Goal: Find specific page/section: Find specific page/section

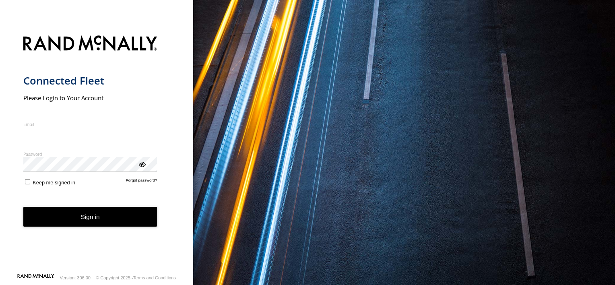
type input "**********"
click at [95, 230] on form "**********" at bounding box center [96, 152] width 147 height 242
click at [94, 220] on button "Sign in" at bounding box center [90, 217] width 134 height 20
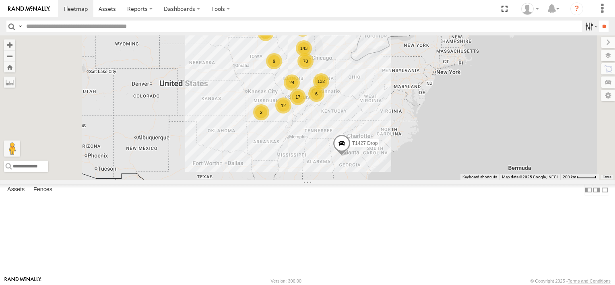
click at [583, 27] on label at bounding box center [590, 27] width 17 height 12
click at [0, 0] on span at bounding box center [0, 0] width 0 height 0
click at [600, 25] on input "**" at bounding box center [604, 27] width 9 height 12
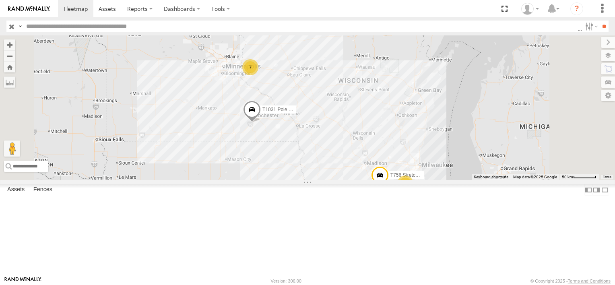
drag, startPoint x: 345, startPoint y: 67, endPoint x: 351, endPoint y: 146, distance: 79.2
click at [351, 146] on div "T1031 Pole Brace T682 Stretch Flat T721 Stretch Flat T756 Stretch Flat T1243 St…" at bounding box center [307, 107] width 615 height 145
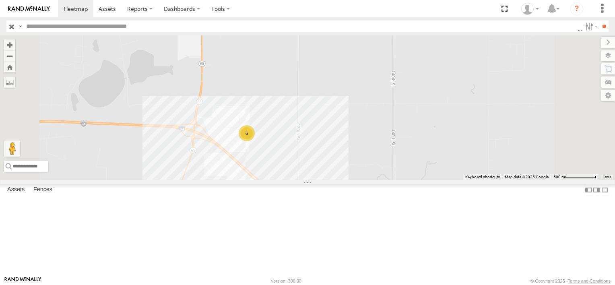
drag, startPoint x: 321, startPoint y: 94, endPoint x: 308, endPoint y: 236, distance: 143.1
click at [310, 180] on div "T1031 Pole Brace T682 Stretch Flat T721 Stretch Flat T756 Stretch Flat T1243 St…" at bounding box center [307, 107] width 615 height 145
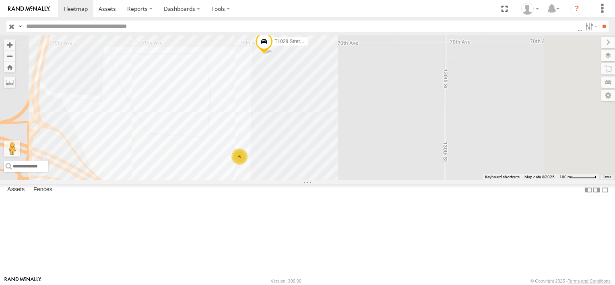
drag, startPoint x: 357, startPoint y: 168, endPoint x: 280, endPoint y: 185, distance: 78.8
click at [280, 180] on div "T1031 Pole Brace T682 Stretch Flat T721 Stretch Flat T756 Stretch Flat T1243 St…" at bounding box center [307, 107] width 615 height 145
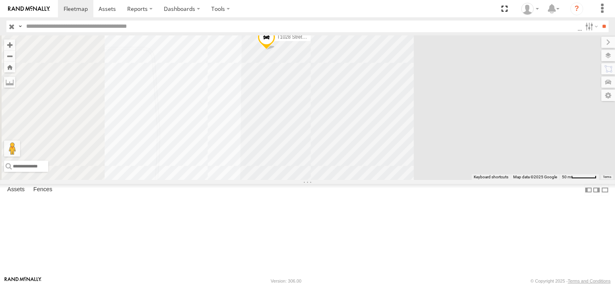
drag, startPoint x: 379, startPoint y: 107, endPoint x: 403, endPoint y: 171, distance: 68.4
click at [403, 171] on div "T1031 Pole Brace T682 Stretch Flat T721 Stretch Flat T756 Stretch Flat T1243 St…" at bounding box center [307, 107] width 615 height 145
drag, startPoint x: 387, startPoint y: 184, endPoint x: 380, endPoint y: 116, distance: 68.8
click at [381, 119] on div "T1031 Pole Brace T682 Stretch Flat T721 Stretch Flat T756 Stretch Flat T1243 St…" at bounding box center [307, 107] width 615 height 145
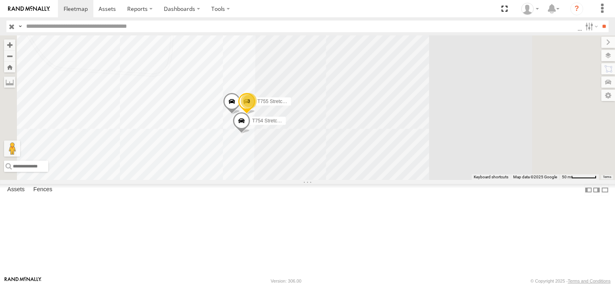
drag, startPoint x: 376, startPoint y: 214, endPoint x: 374, endPoint y: 157, distance: 56.8
click at [374, 157] on div "T1031 Pole Brace T682 Stretch Flat T721 Stretch Flat T756 Stretch Flat T1243 St…" at bounding box center [307, 107] width 615 height 145
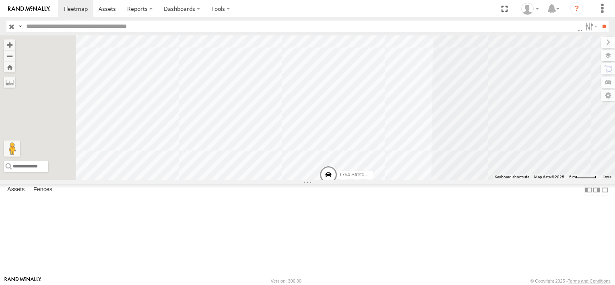
drag, startPoint x: 369, startPoint y: 154, endPoint x: 566, endPoint y: 45, distance: 224.9
click at [566, 45] on div "T1031 Pole Brace T682 Stretch Flat T721 Stretch Flat T756 Stretch Flat T1243 St…" at bounding box center [307, 107] width 615 height 145
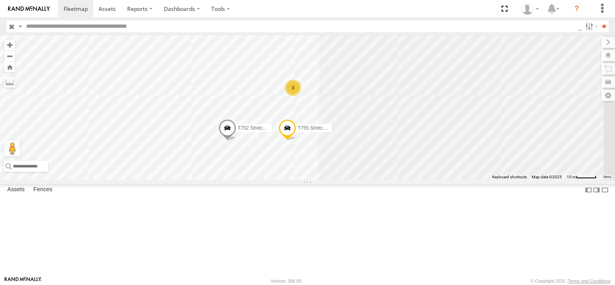
drag, startPoint x: 486, startPoint y: 131, endPoint x: 424, endPoint y: 209, distance: 99.7
click at [424, 180] on div "T1031 Pole Brace T682 Stretch Flat T721 Stretch Flat T756 Stretch Flat T1243 St…" at bounding box center [307, 107] width 615 height 145
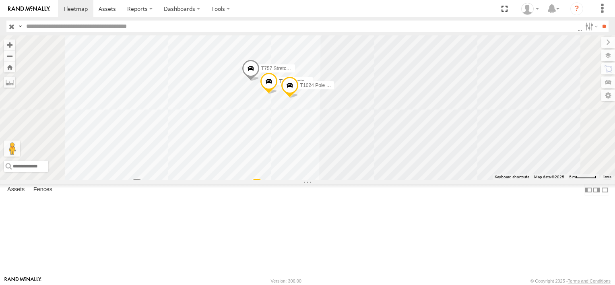
drag, startPoint x: 395, startPoint y: 155, endPoint x: 401, endPoint y: 180, distance: 26.6
click at [401, 180] on div "T1031 Pole Brace T682 Stretch Flat T721 Stretch Flat T756 Stretch Flat T1243 St…" at bounding box center [307, 107] width 615 height 145
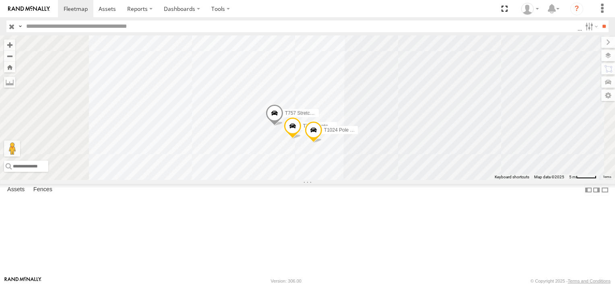
drag, startPoint x: 390, startPoint y: 173, endPoint x: 409, endPoint y: 201, distance: 33.8
click at [409, 180] on div "T1031 Pole Brace T682 Stretch Flat T721 Stretch Flat T756 Stretch Flat T1243 St…" at bounding box center [307, 107] width 615 height 145
click at [302, 139] on span at bounding box center [293, 128] width 18 height 22
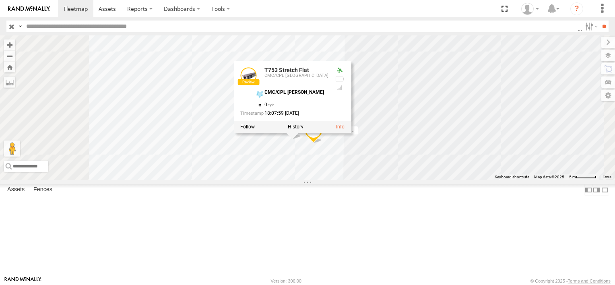
click at [497, 143] on div "T1031 Pole Brace T682 Stretch Flat T721 Stretch Flat T756 Stretch Flat T1243 St…" at bounding box center [307, 107] width 615 height 145
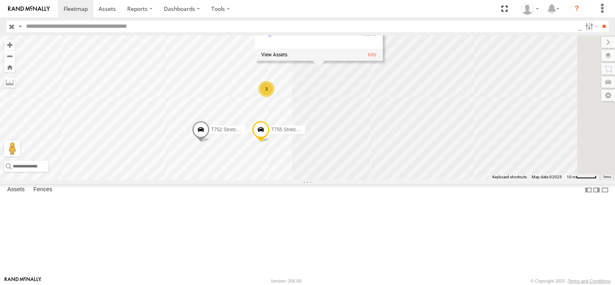
drag, startPoint x: 503, startPoint y: 216, endPoint x: 423, endPoint y: 161, distance: 96.9
click at [423, 161] on div "T1031 Pole Brace T682 Stretch Flat T721 Stretch Flat T756 Stretch Flat T1243 St…" at bounding box center [307, 107] width 615 height 145
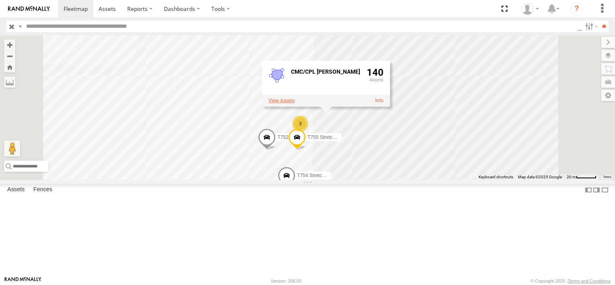
click at [295, 103] on label at bounding box center [282, 100] width 26 height 6
click at [0, 0] on div "CMC/CPL Roberts ×" at bounding box center [0, 0] width 0 height 0
click at [0, 0] on div "CMC/CPL [PERSON_NAME]" at bounding box center [0, 0] width 0 height 0
click at [0, 0] on label "×" at bounding box center [0, 0] width 0 height 0
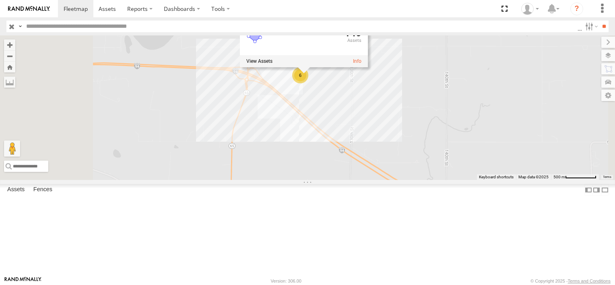
drag, startPoint x: 445, startPoint y: 235, endPoint x: 463, endPoint y: 135, distance: 101.5
click at [463, 135] on div "T1031 Pole Brace T682 Stretch Flat T721 Stretch Flat T756 Stretch Flat T1243 St…" at bounding box center [307, 107] width 615 height 145
click at [368, 55] on div "CMC/CPL Roberts 140" at bounding box center [304, 38] width 128 height 34
click at [362, 64] on link at bounding box center [357, 61] width 8 height 6
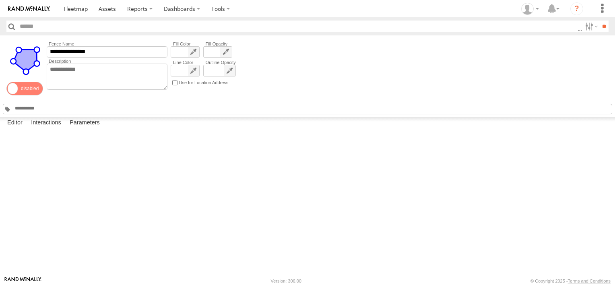
drag, startPoint x: 428, startPoint y: 214, endPoint x: 416, endPoint y: 184, distance: 32.3
click at [0, 0] on div at bounding box center [0, 0] width 0 height 0
click at [601, 11] on label at bounding box center [603, 8] width 18 height 17
click at [563, 72] on div "**********" at bounding box center [307, 76] width 615 height 82
click at [0, 0] on span at bounding box center [0, 0] width 0 height 0
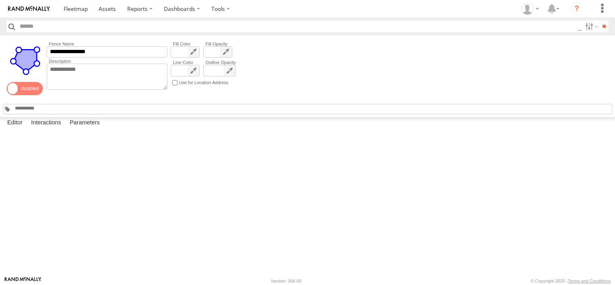
click at [0, 0] on span at bounding box center [0, 0] width 0 height 0
click at [582, 25] on label at bounding box center [590, 27] width 17 height 12
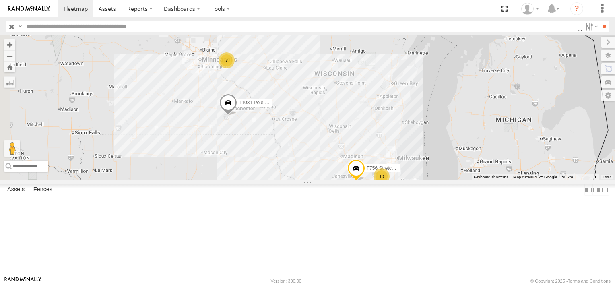
drag, startPoint x: 281, startPoint y: 157, endPoint x: 338, endPoint y: 205, distance: 74.4
click at [338, 180] on div "T1031 Pole Brace T682 Stretch Flat T721 Stretch Flat T756 Stretch Flat T1243 St…" at bounding box center [307, 107] width 615 height 145
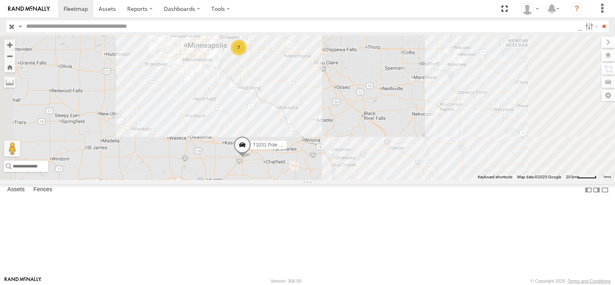
drag, startPoint x: 346, startPoint y: 145, endPoint x: 360, endPoint y: 205, distance: 61.1
click at [360, 180] on div "T1031 Pole Brace T682 Stretch Flat T721 Stretch Flat T756 Stretch Flat T1243 St…" at bounding box center [307, 107] width 615 height 145
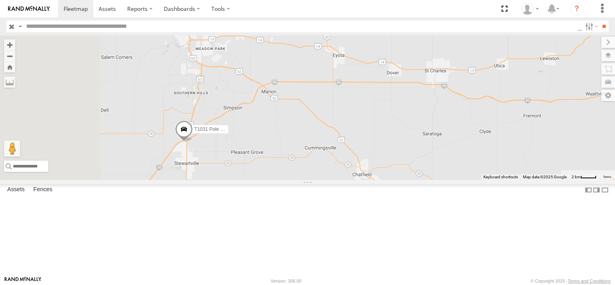
drag, startPoint x: 339, startPoint y: 230, endPoint x: 419, endPoint y: 139, distance: 121.0
click at [420, 114] on div "T1031 Pole Brace T682 Stretch Flat T721 Stretch Flat T756 Stretch Flat T1243 St…" at bounding box center [307, 107] width 615 height 145
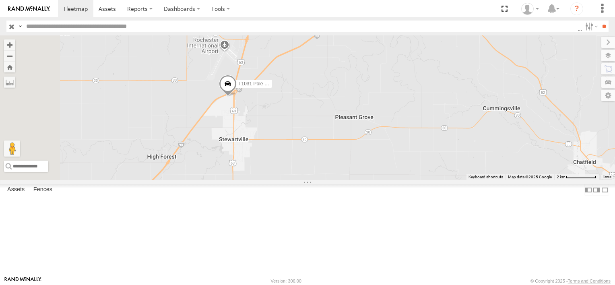
drag, startPoint x: 292, startPoint y: 156, endPoint x: 360, endPoint y: 143, distance: 69.7
click at [360, 144] on div "T1031 Pole Brace T682 Stretch Flat T721 Stretch Flat T756 Stretch Flat T1243 St…" at bounding box center [307, 107] width 615 height 145
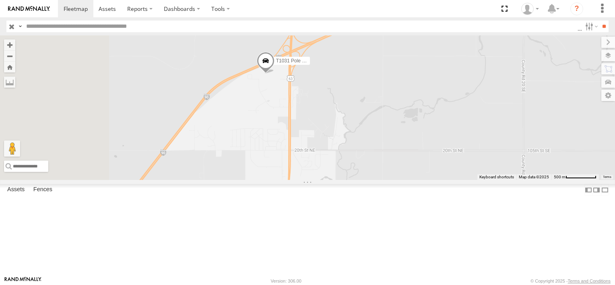
drag, startPoint x: 309, startPoint y: 158, endPoint x: 409, endPoint y: 136, distance: 102.3
click at [409, 136] on div "T1031 Pole Brace T682 Stretch Flat T721 Stretch Flat T756 Stretch Flat T1243 St…" at bounding box center [307, 107] width 615 height 145
